Goal: Transaction & Acquisition: Subscribe to service/newsletter

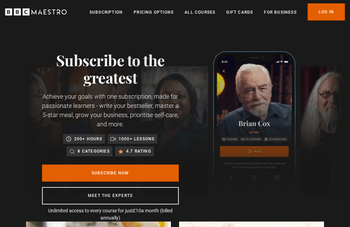
click at [159, 12] on link "Pricing Options" at bounding box center [154, 12] width 40 height 7
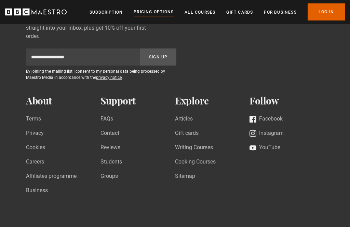
scroll to position [754, 0]
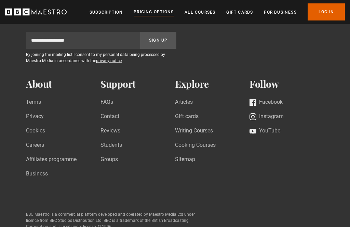
click at [208, 22] on header "Menu Close Subscription Pricing Options All Courses Gift Cards For business Alr…" at bounding box center [175, 12] width 350 height 24
click at [204, 13] on link "All Courses" at bounding box center [200, 12] width 31 height 7
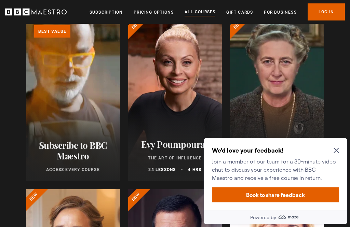
scroll to position [113, 0]
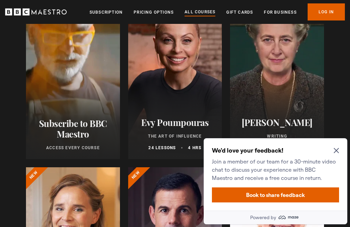
click at [338, 149] on icon "Close Maze Prompt" at bounding box center [336, 150] width 5 height 5
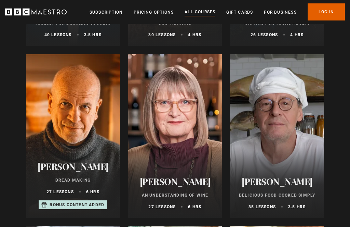
scroll to position [2295, 0]
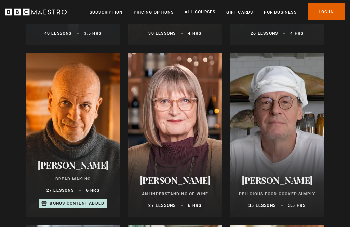
click at [69, 106] on div at bounding box center [73, 135] width 94 height 164
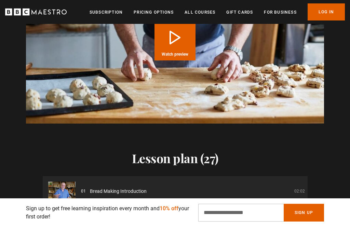
scroll to position [732, 0]
